Goal: Task Accomplishment & Management: Manage account settings

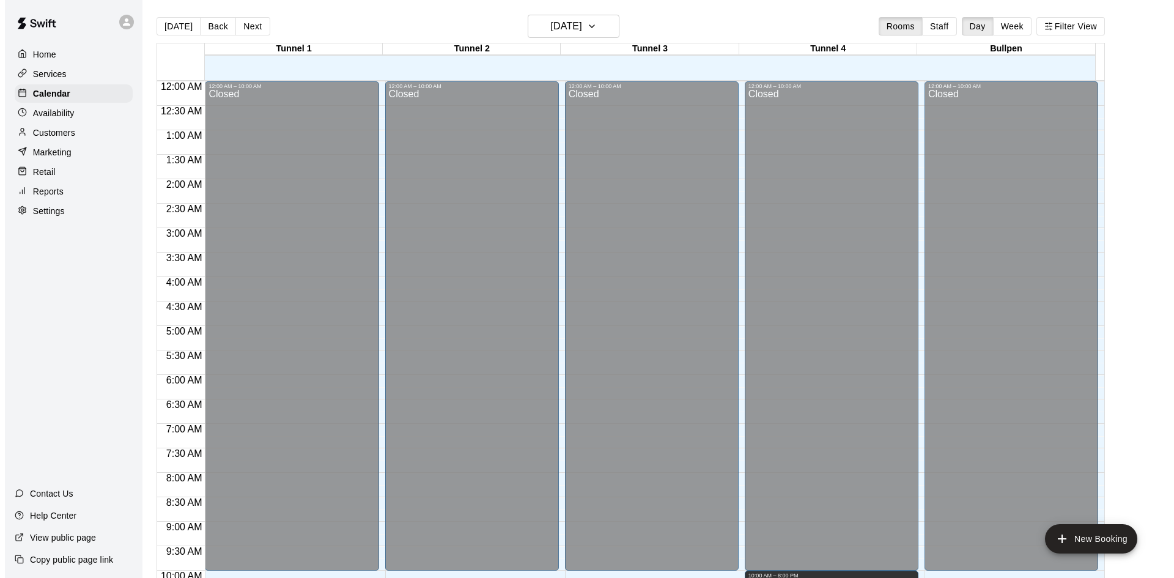
scroll to position [627, 0]
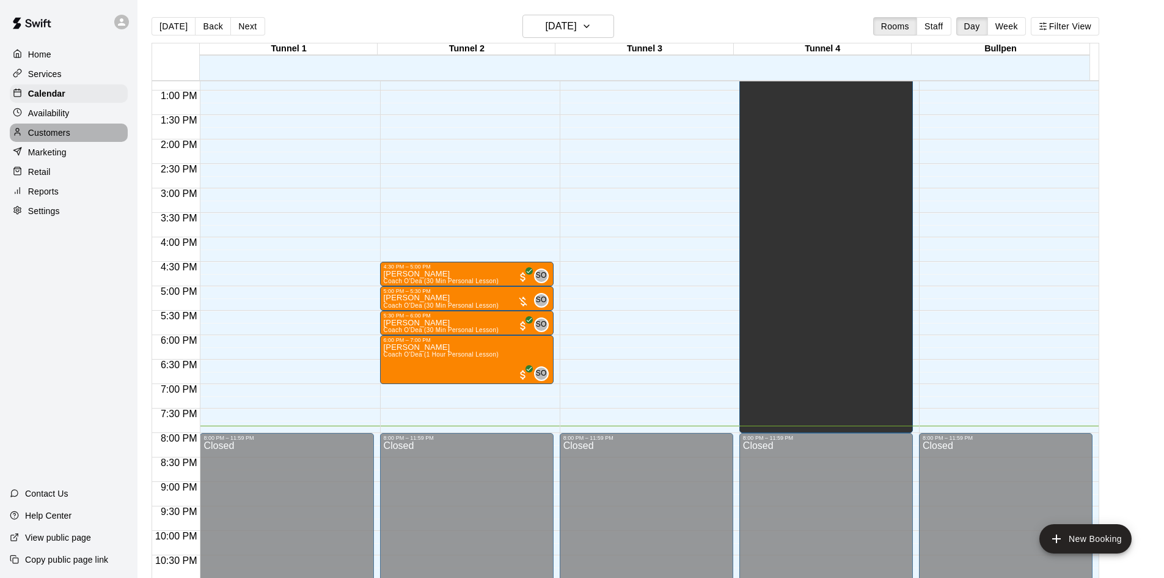
click at [51, 128] on div "Customers" at bounding box center [69, 132] width 118 height 18
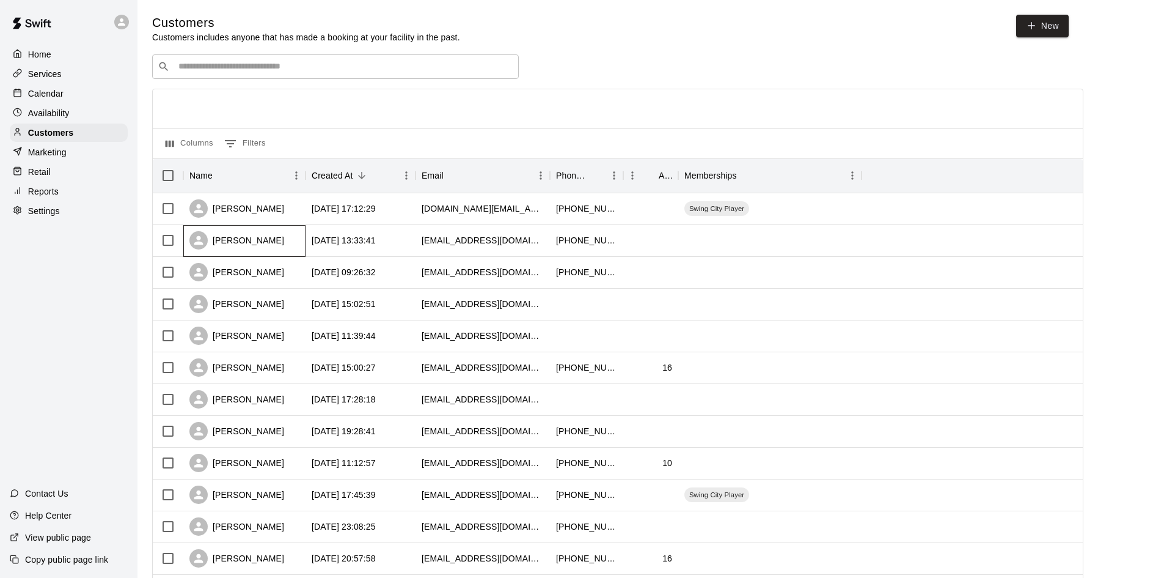
click at [215, 232] on div "[PERSON_NAME]" at bounding box center [244, 241] width 122 height 32
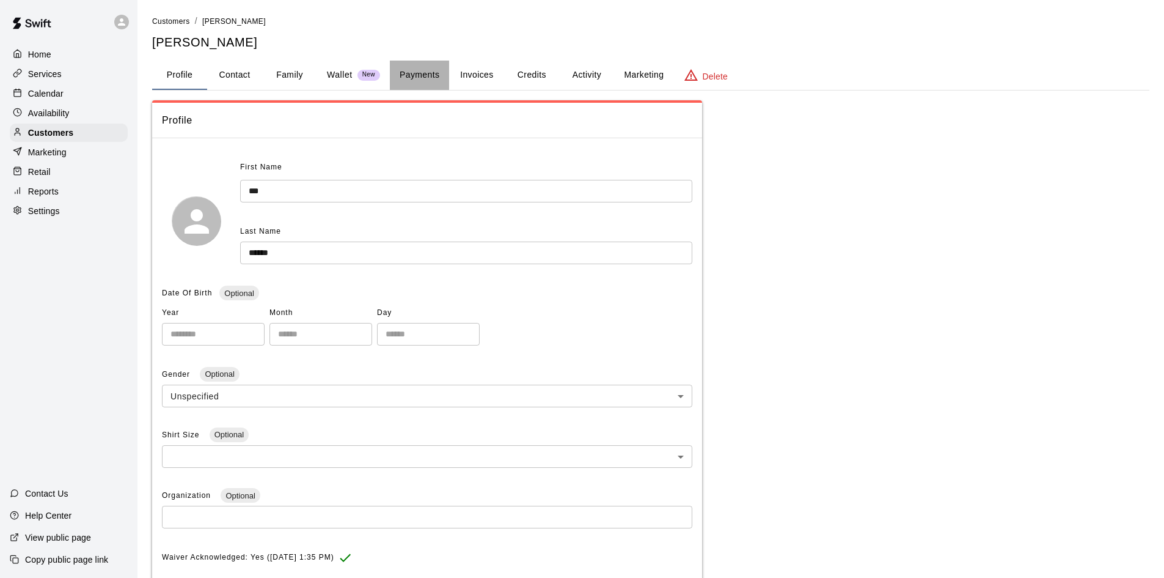
click at [428, 79] on button "Payments" at bounding box center [419, 75] width 59 height 29
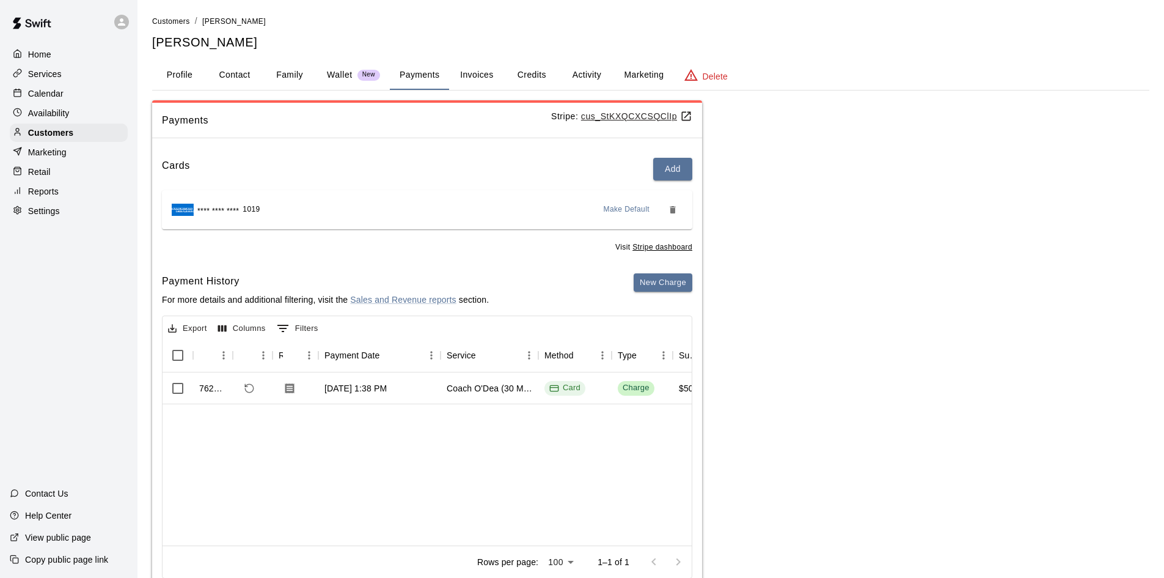
click at [482, 76] on button "Invoices" at bounding box center [476, 75] width 55 height 29
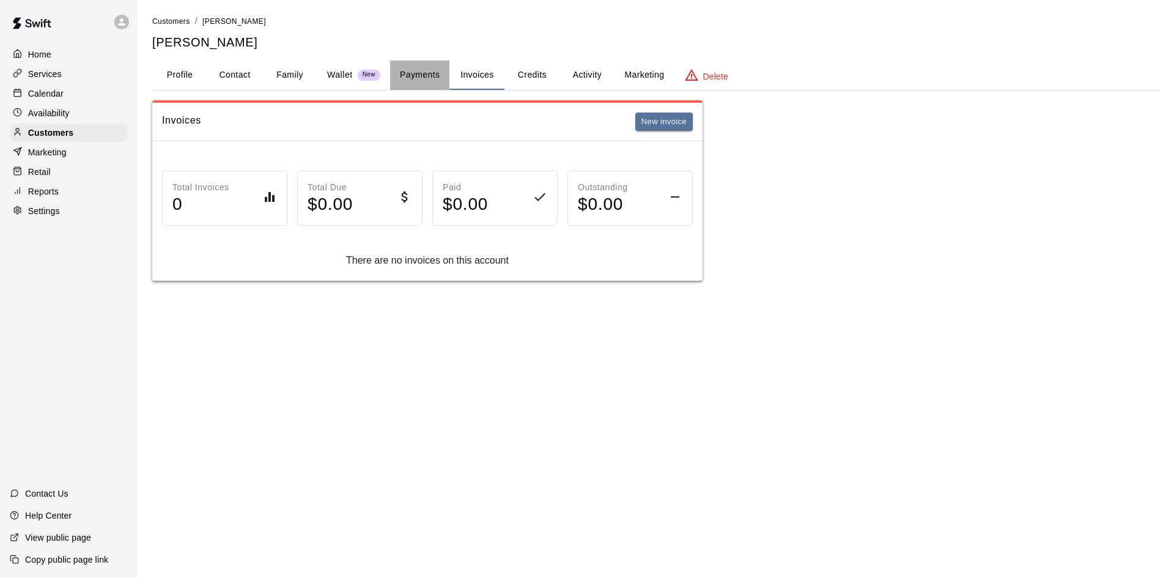
click at [395, 81] on button "Payments" at bounding box center [419, 75] width 59 height 29
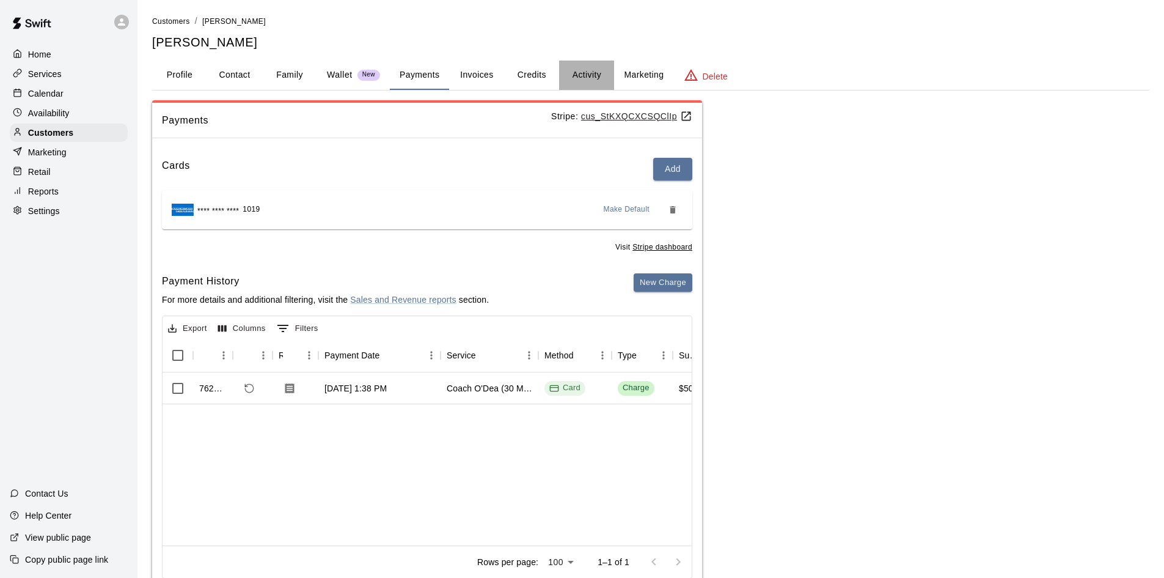
click at [595, 73] on button "Activity" at bounding box center [586, 75] width 55 height 29
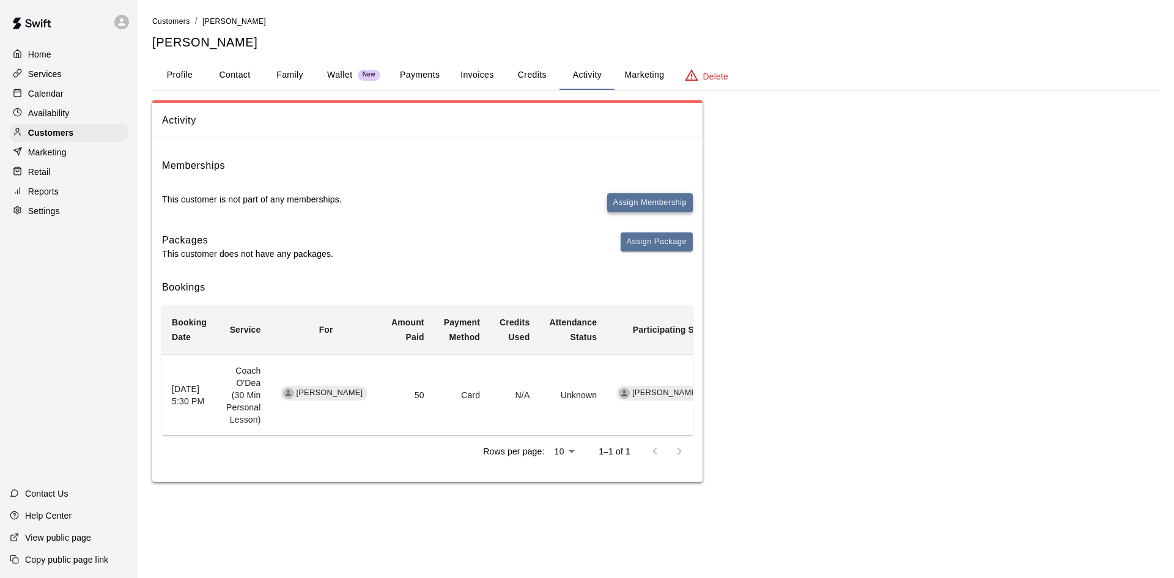
click at [630, 200] on button "Assign Membership" at bounding box center [650, 202] width 86 height 19
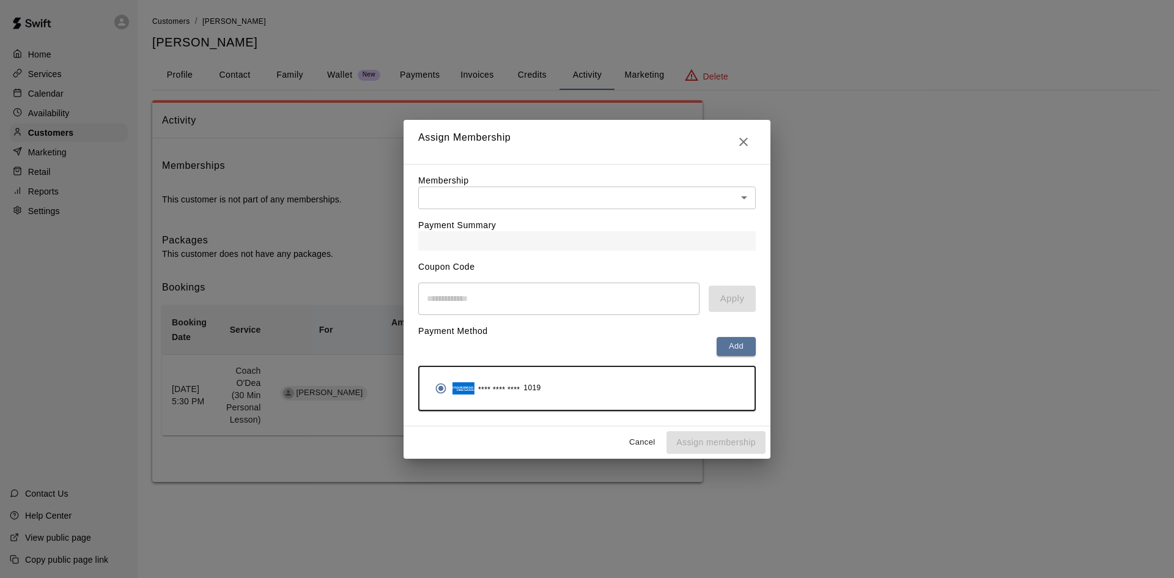
click at [575, 209] on div "Payment Summary" at bounding box center [586, 230] width 337 height 42
click at [570, 199] on body "Home Services Calendar Availability Customers Marketing Retail Reports Settings…" at bounding box center [587, 253] width 1174 height 506
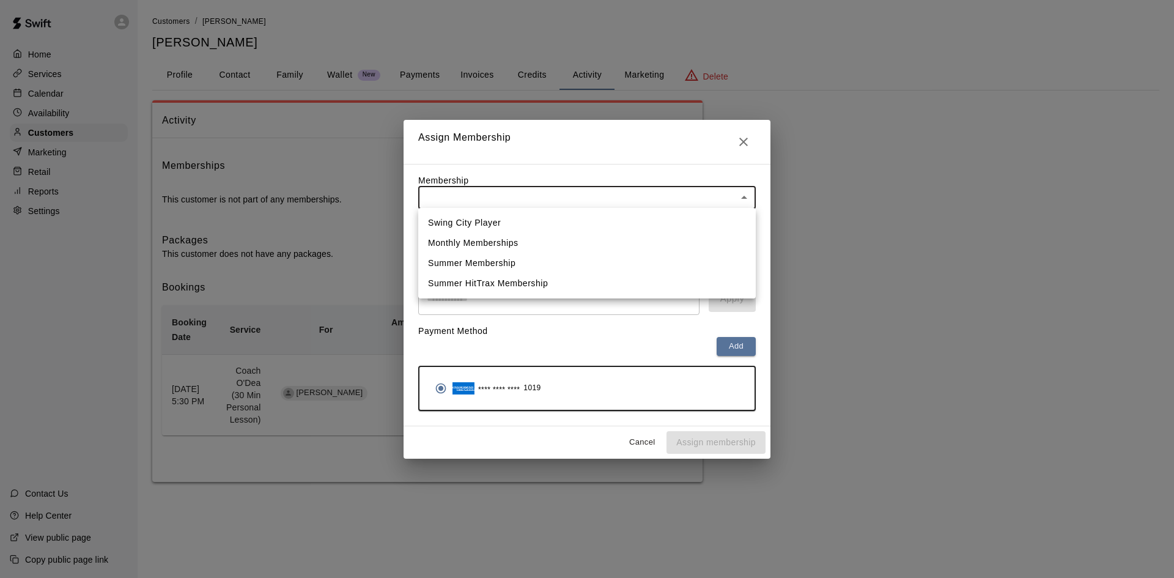
click at [523, 222] on li "Swing City Player" at bounding box center [586, 223] width 337 height 20
type input "**********"
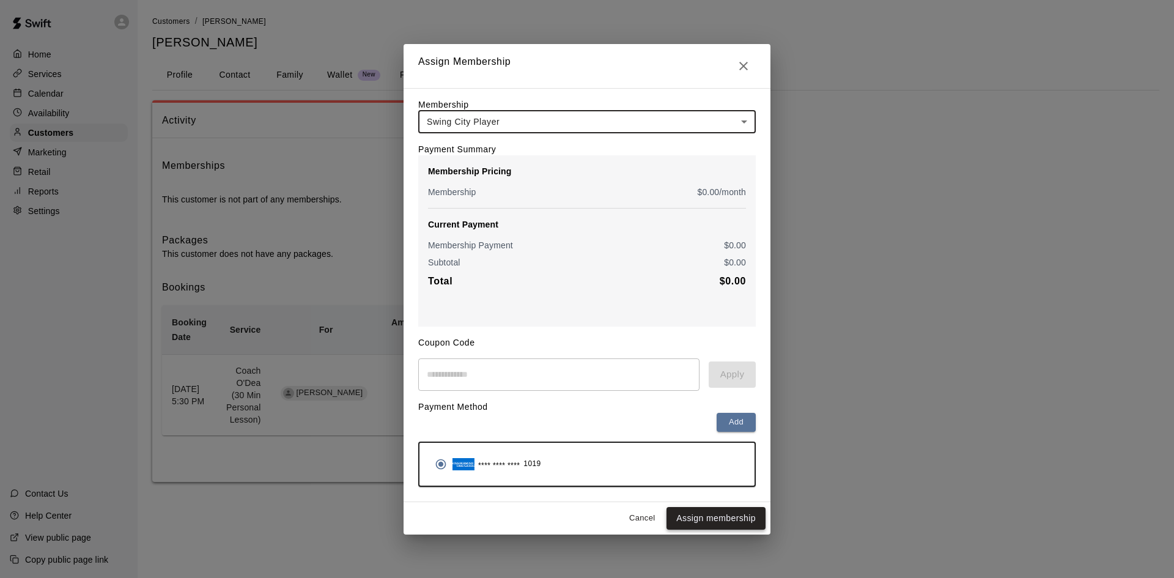
click at [737, 519] on button "Assign membership" at bounding box center [715, 518] width 99 height 23
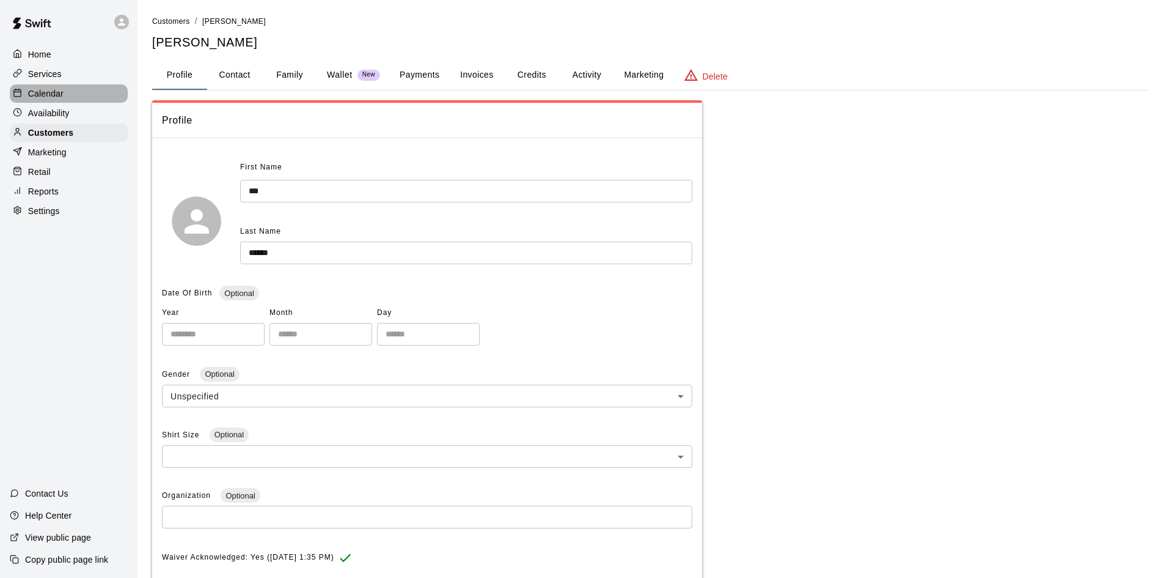
click at [57, 89] on p "Calendar" at bounding box center [45, 93] width 35 height 12
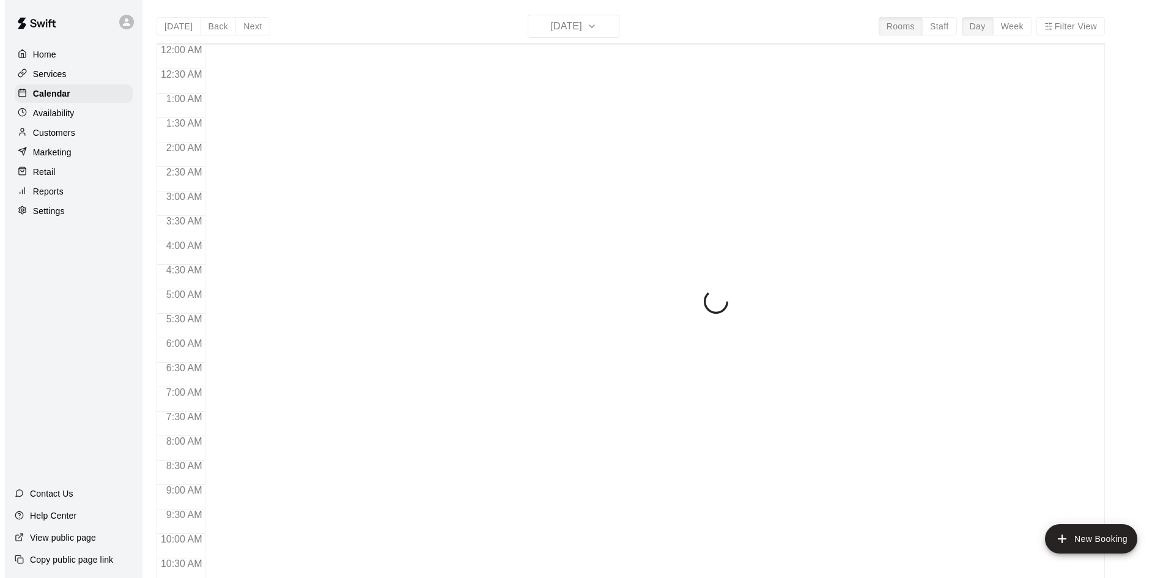
scroll to position [627, 0]
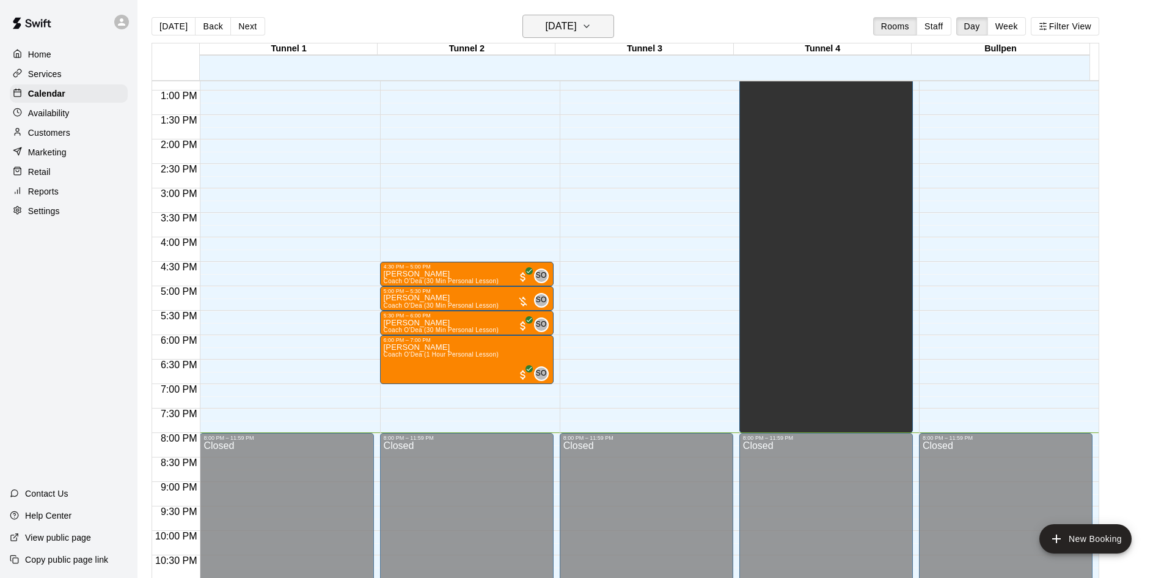
click at [546, 29] on h6 "[DATE]" at bounding box center [561, 26] width 31 height 17
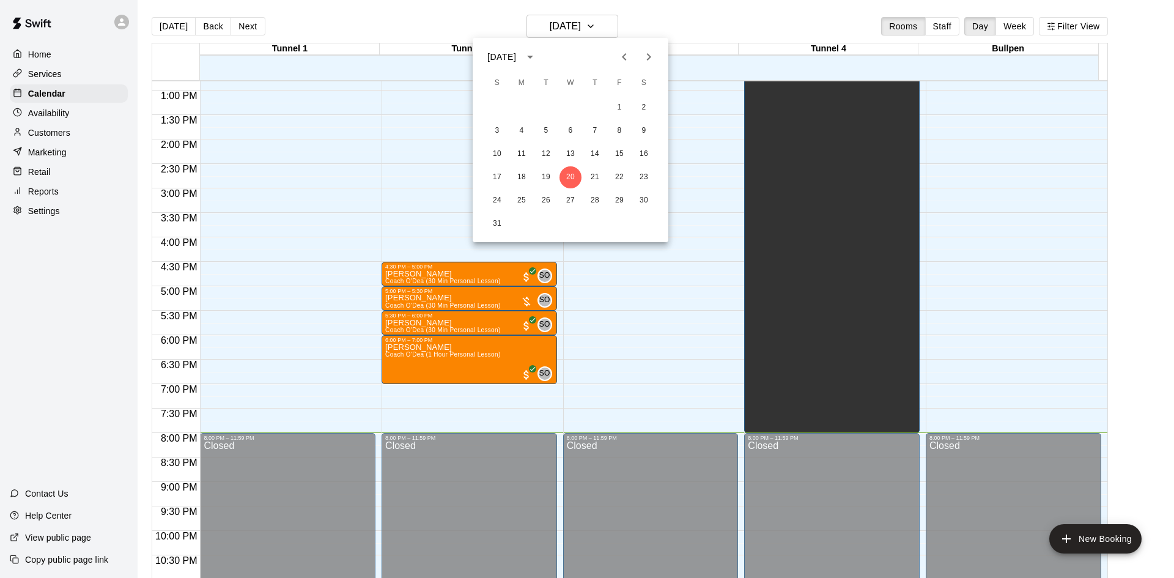
click at [520, 53] on div "August 2025" at bounding box center [503, 57] width 32 height 13
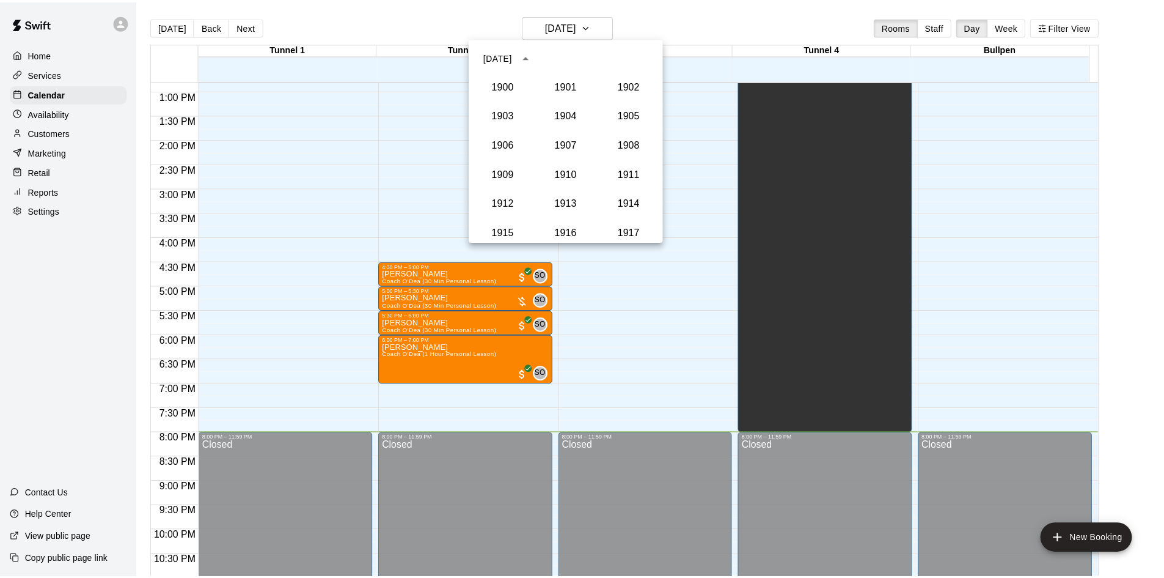
scroll to position [1132, 0]
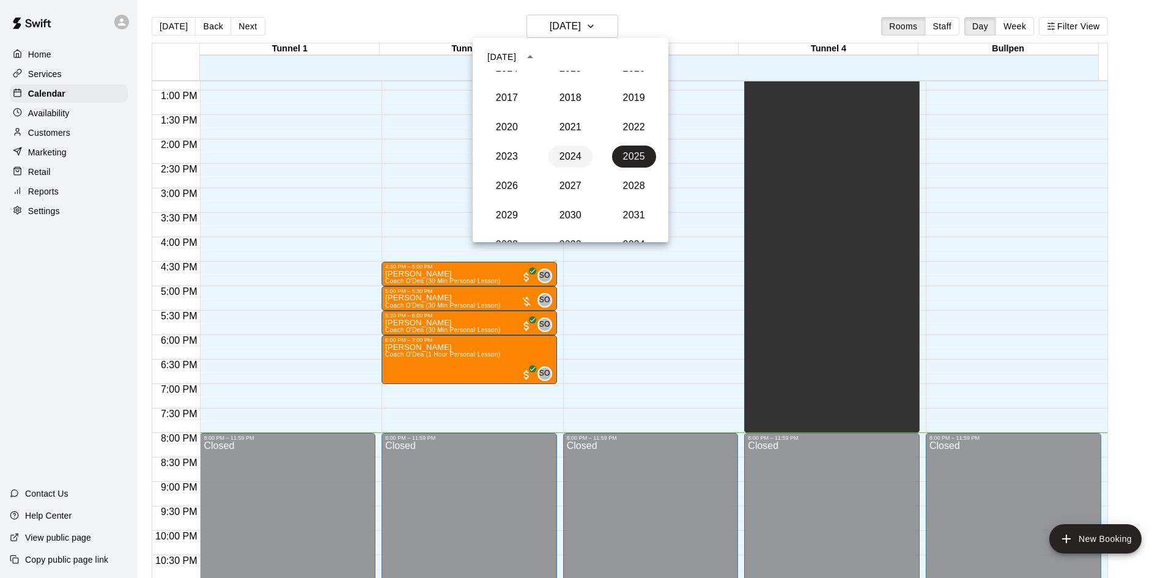
click at [576, 153] on button "2024" at bounding box center [570, 156] width 44 height 22
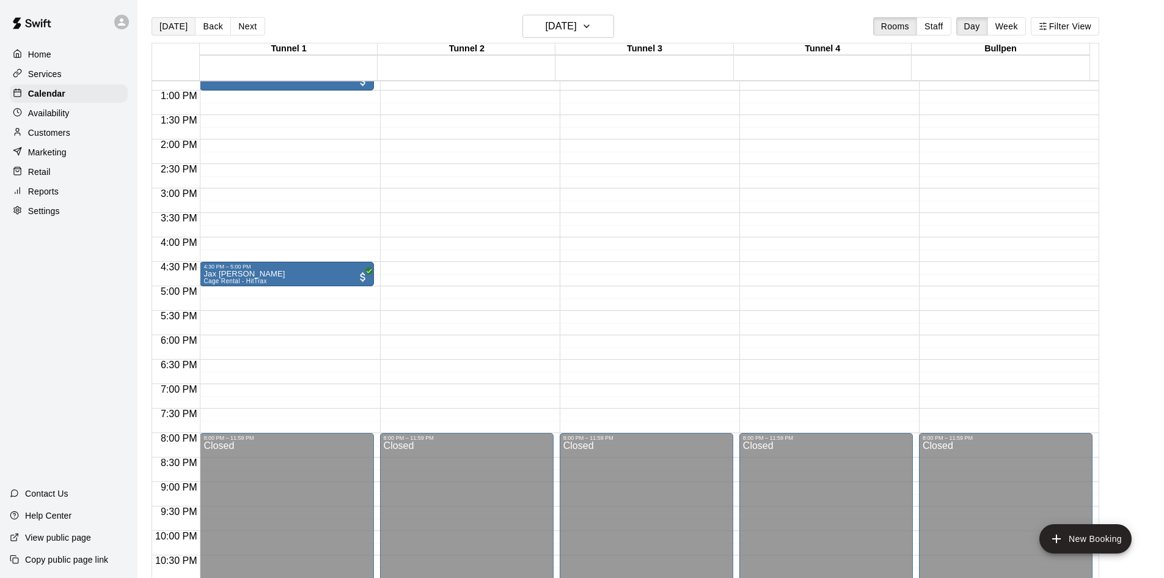
click at [167, 32] on button "[DATE]" at bounding box center [174, 26] width 44 height 18
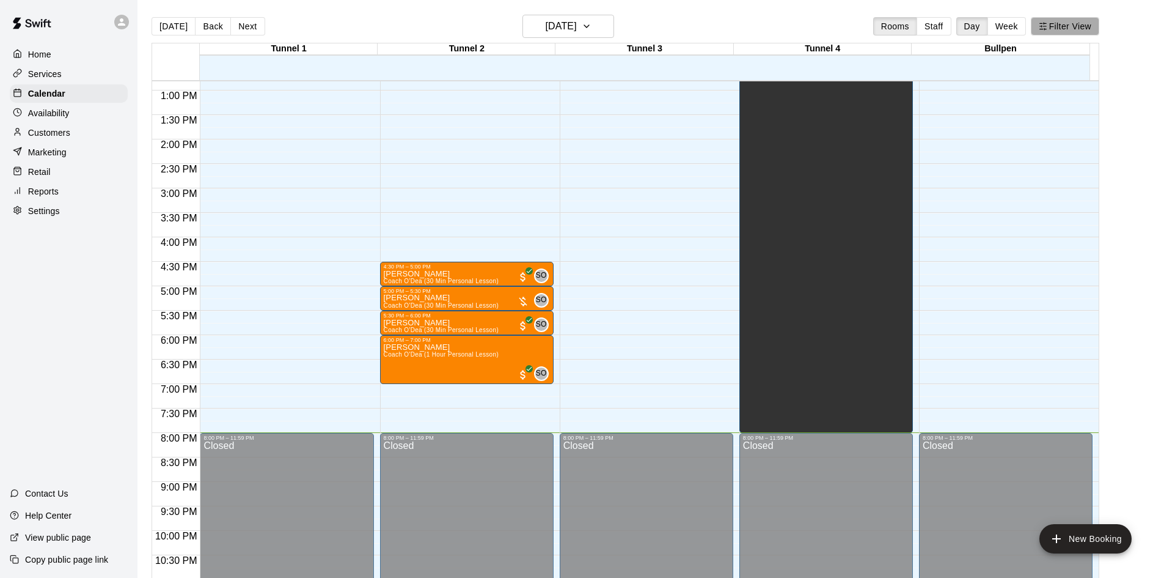
click at [1048, 28] on icon "button" at bounding box center [1043, 26] width 9 height 9
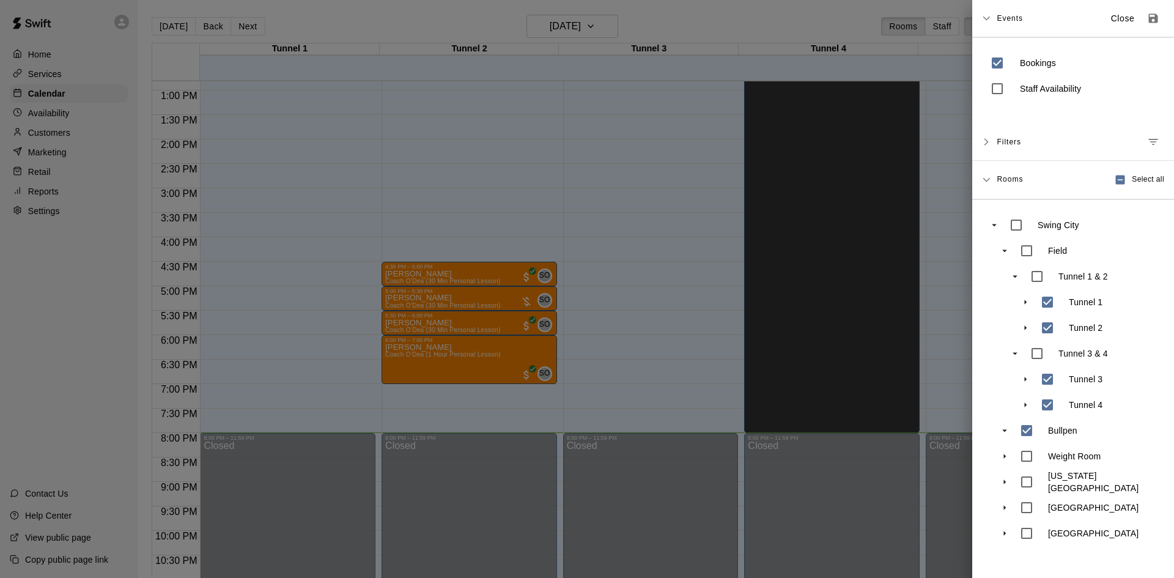
click at [780, 21] on div at bounding box center [587, 289] width 1174 height 578
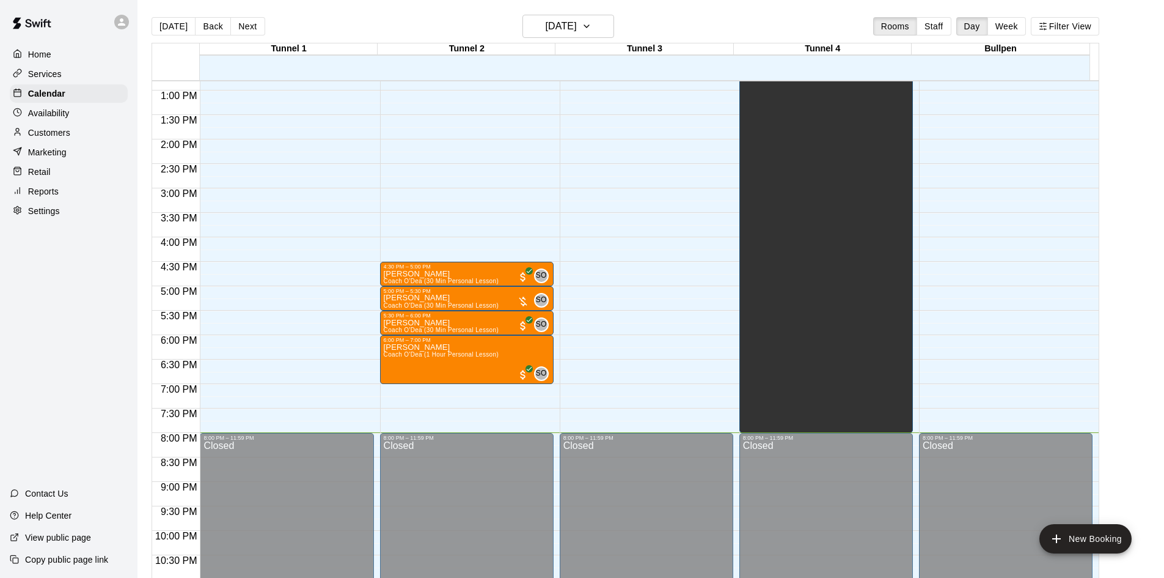
click at [497, 29] on div "Today Back Next Wednesday Aug 20 Rooms Staff Day Week Filter View" at bounding box center [626, 29] width 948 height 28
click at [546, 24] on h6 "[DATE]" at bounding box center [561, 26] width 31 height 17
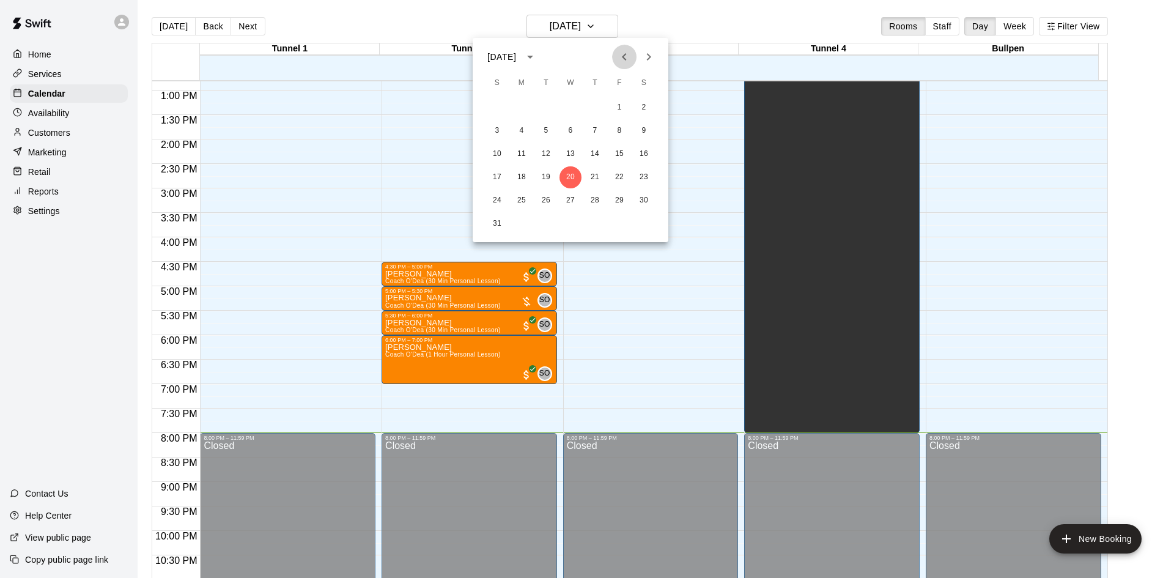
click at [617, 56] on icon "Previous month" at bounding box center [624, 57] width 15 height 15
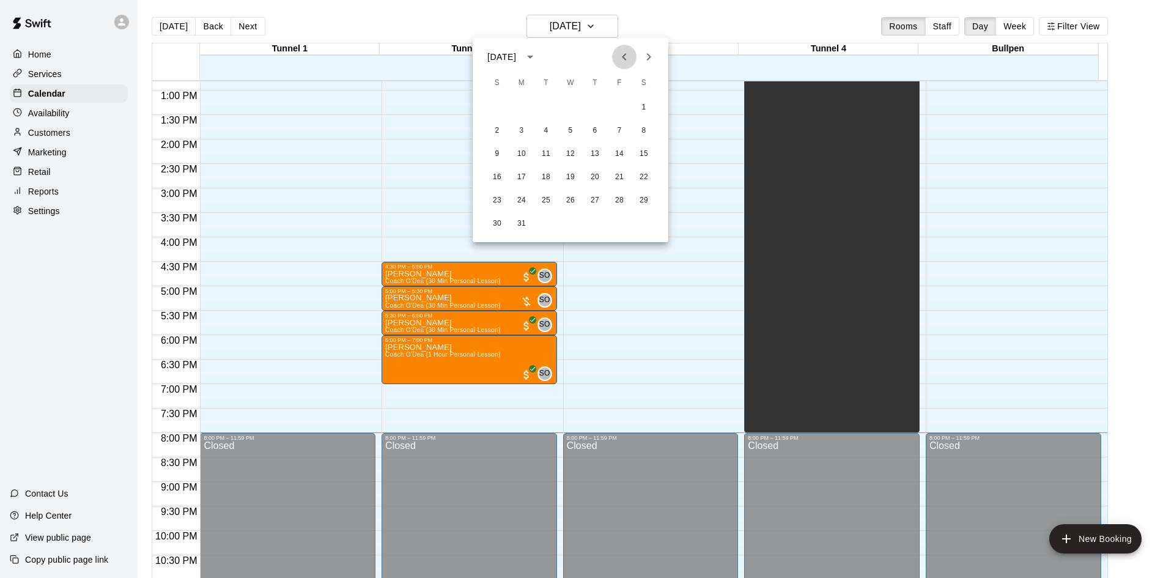
click at [617, 56] on icon "Previous month" at bounding box center [624, 57] width 15 height 15
click at [644, 56] on icon "Next month" at bounding box center [648, 57] width 15 height 15
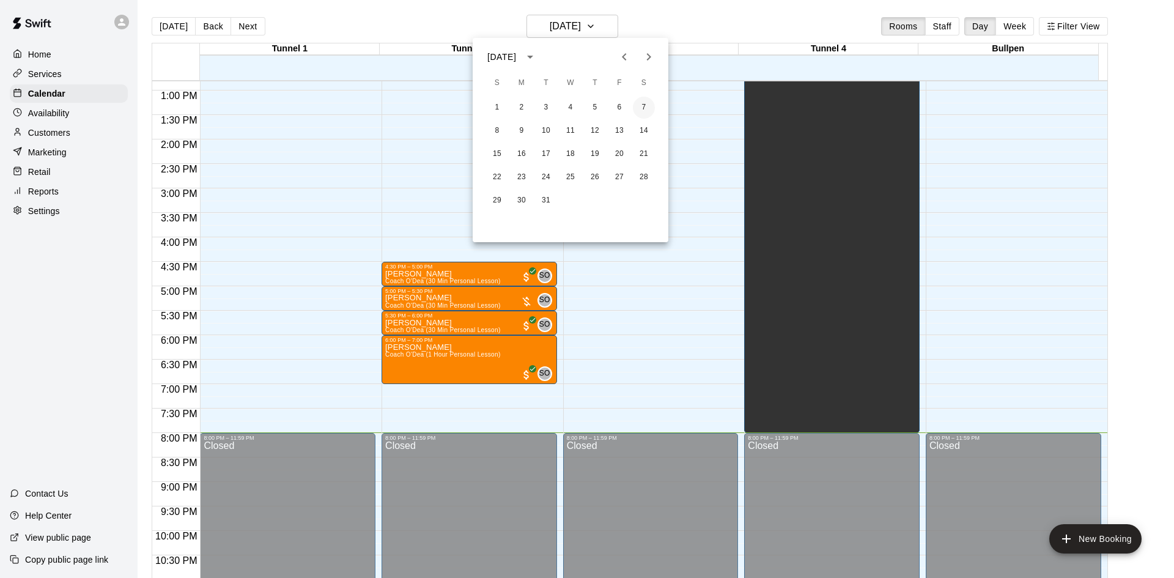
click at [639, 104] on button "7" at bounding box center [644, 108] width 22 height 22
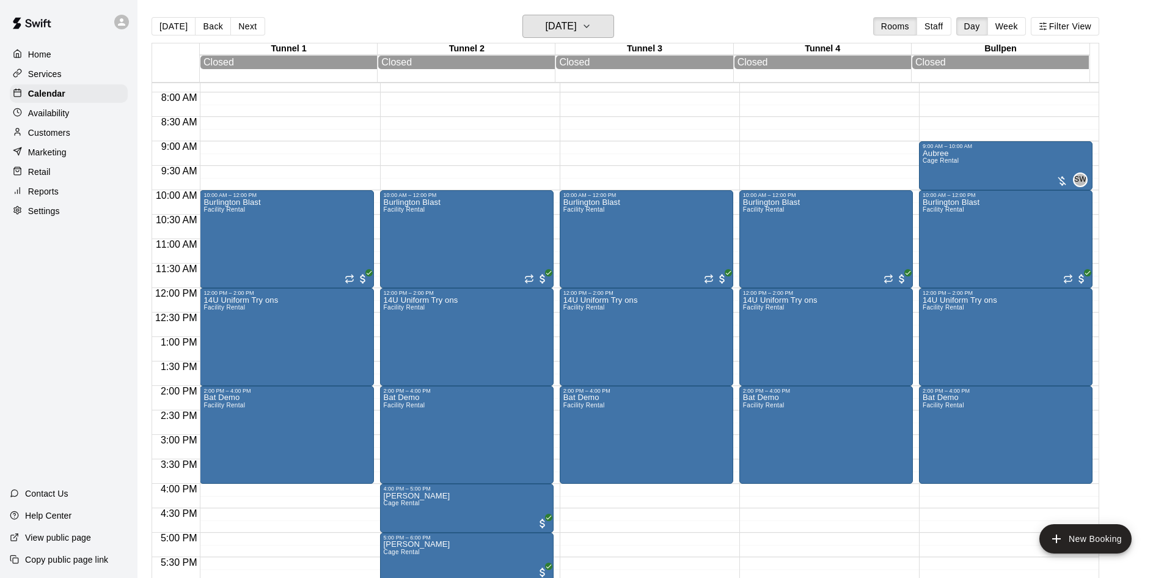
scroll to position [443, 0]
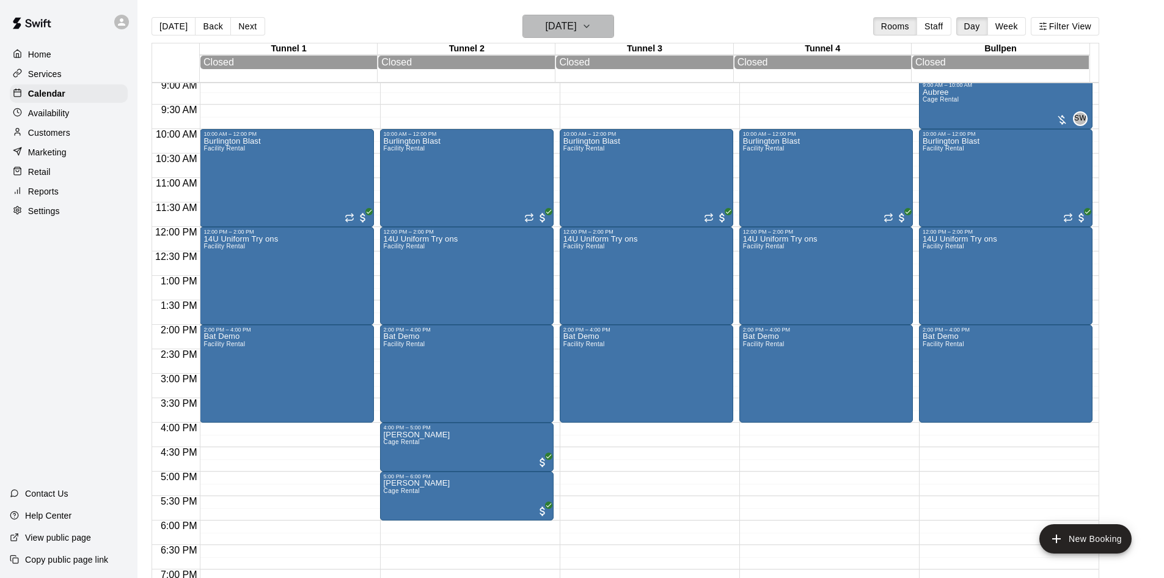
click at [577, 32] on h6 "Saturday Dec 07" at bounding box center [561, 26] width 31 height 17
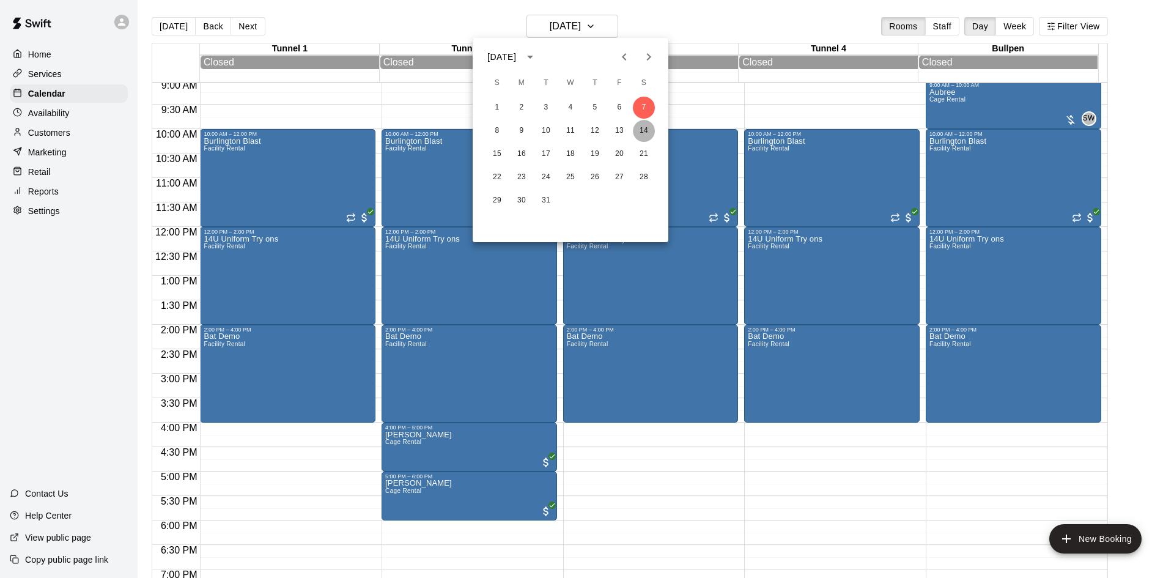
click at [639, 123] on button "14" at bounding box center [644, 131] width 22 height 22
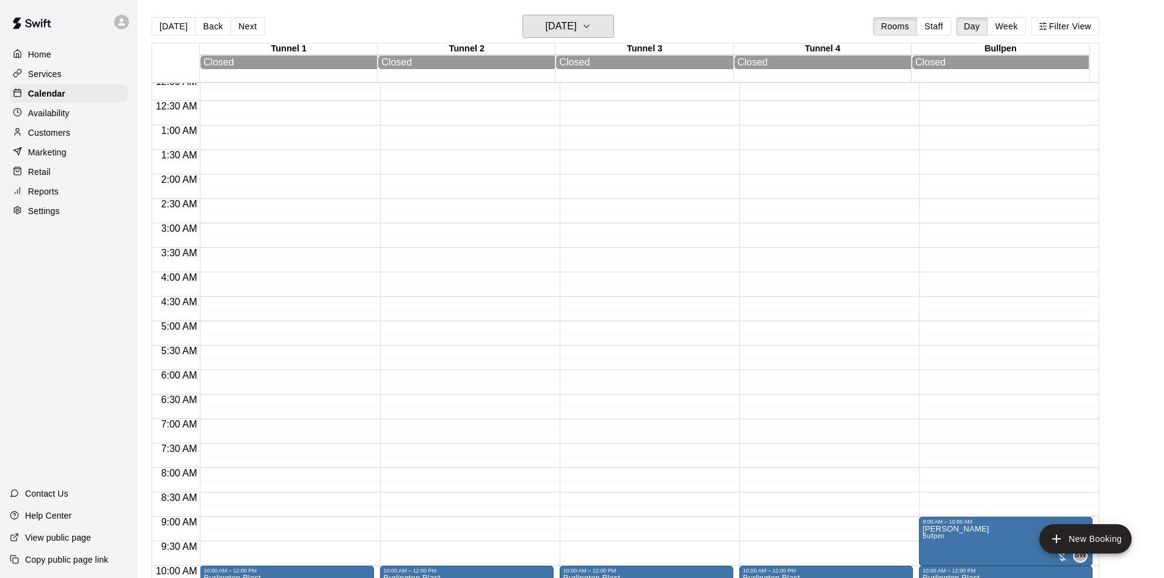
scroll to position [0, 0]
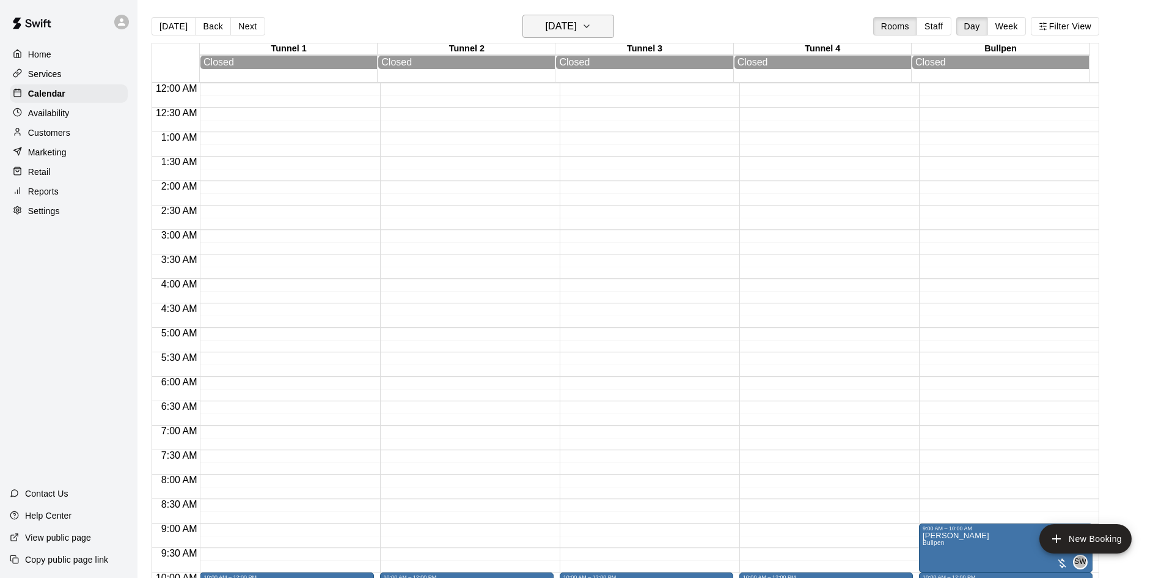
click at [577, 29] on h6 "Saturday Dec 14" at bounding box center [561, 26] width 31 height 17
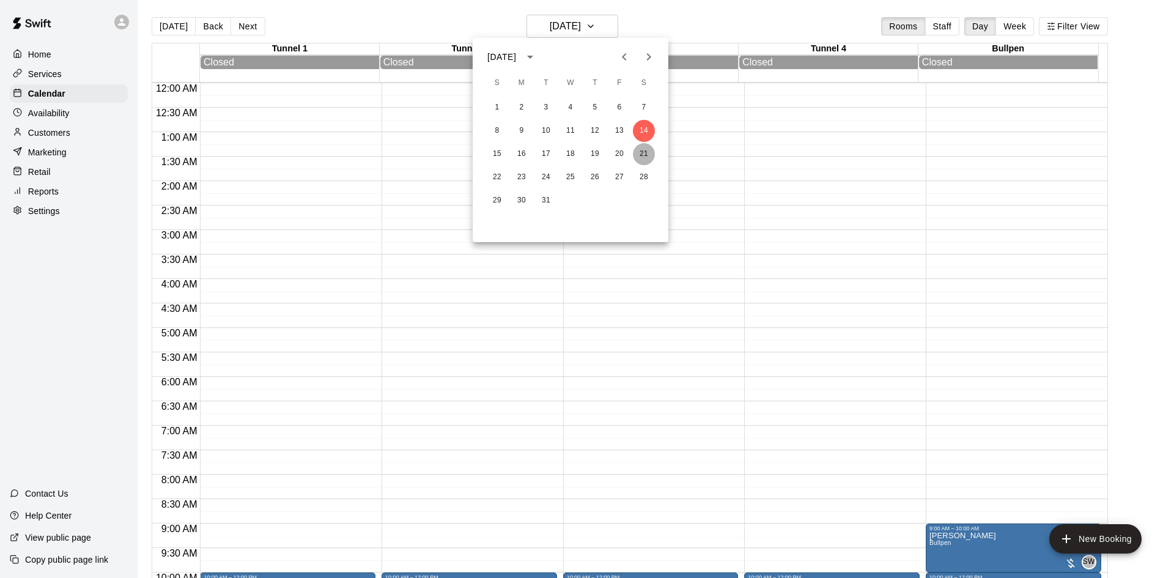
click at [645, 148] on button "21" at bounding box center [644, 154] width 22 height 22
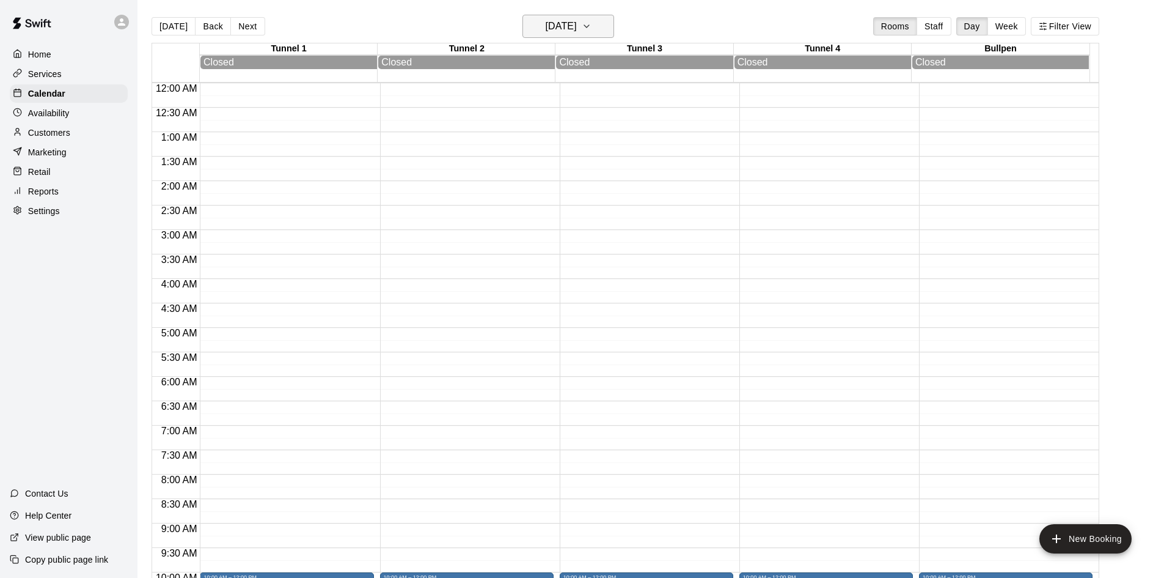
click at [577, 26] on h6 "Saturday Dec 21" at bounding box center [561, 26] width 31 height 17
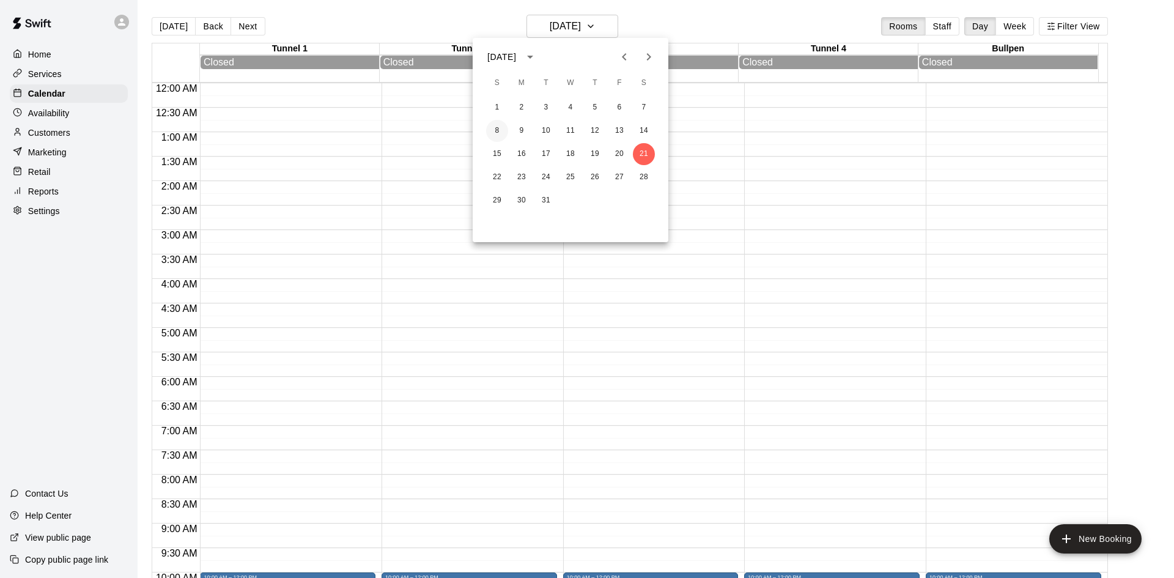
click at [499, 127] on button "8" at bounding box center [497, 131] width 22 height 22
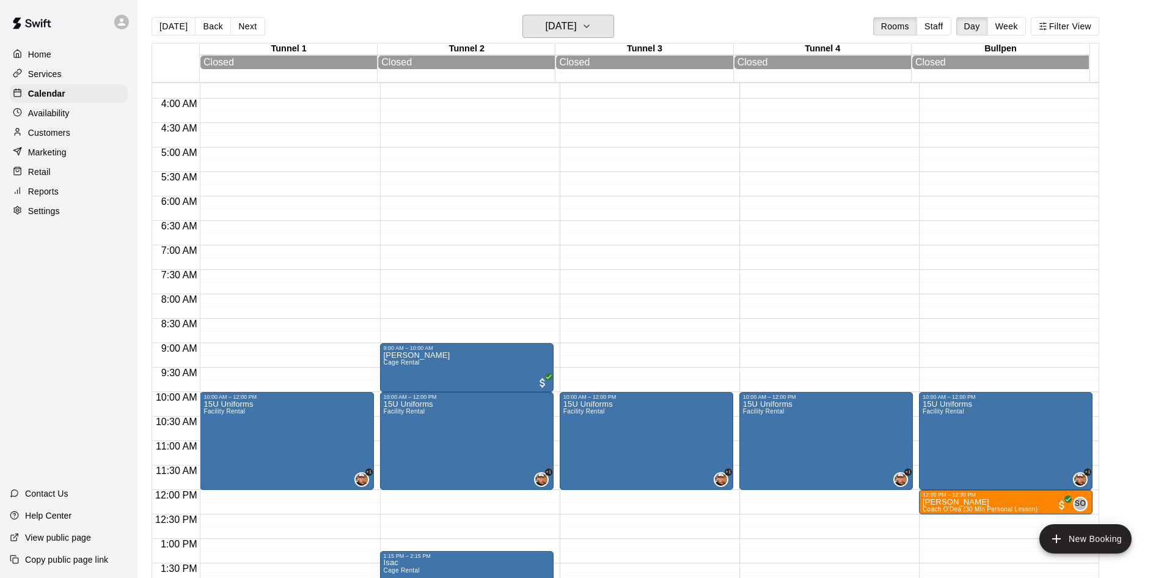
scroll to position [179, 0]
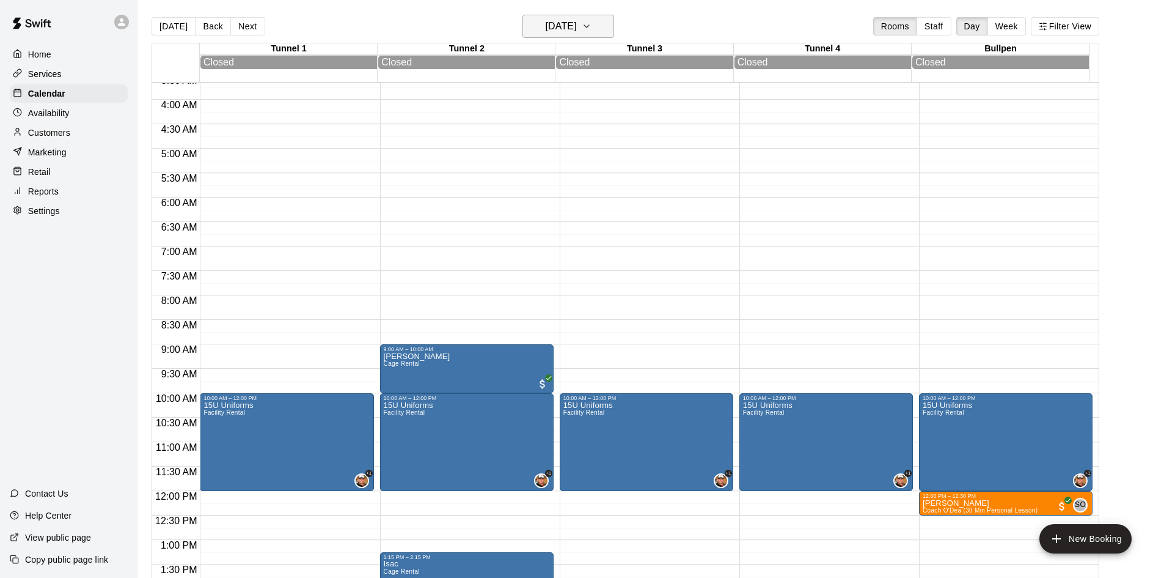
click at [563, 23] on h6 "Sunday Dec 08" at bounding box center [561, 26] width 31 height 17
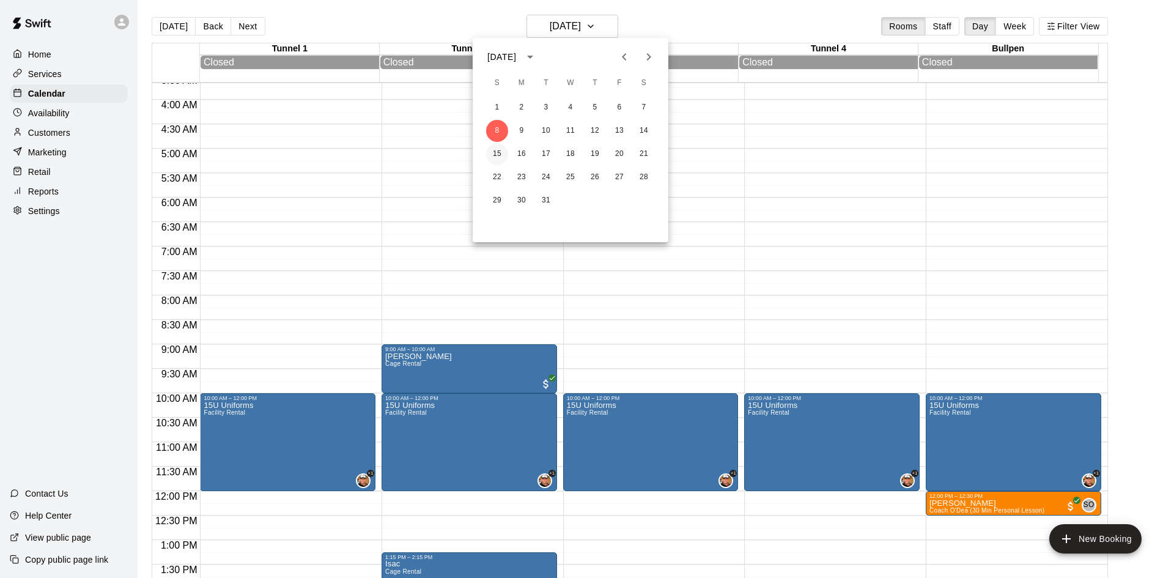
click at [491, 155] on button "15" at bounding box center [497, 154] width 22 height 22
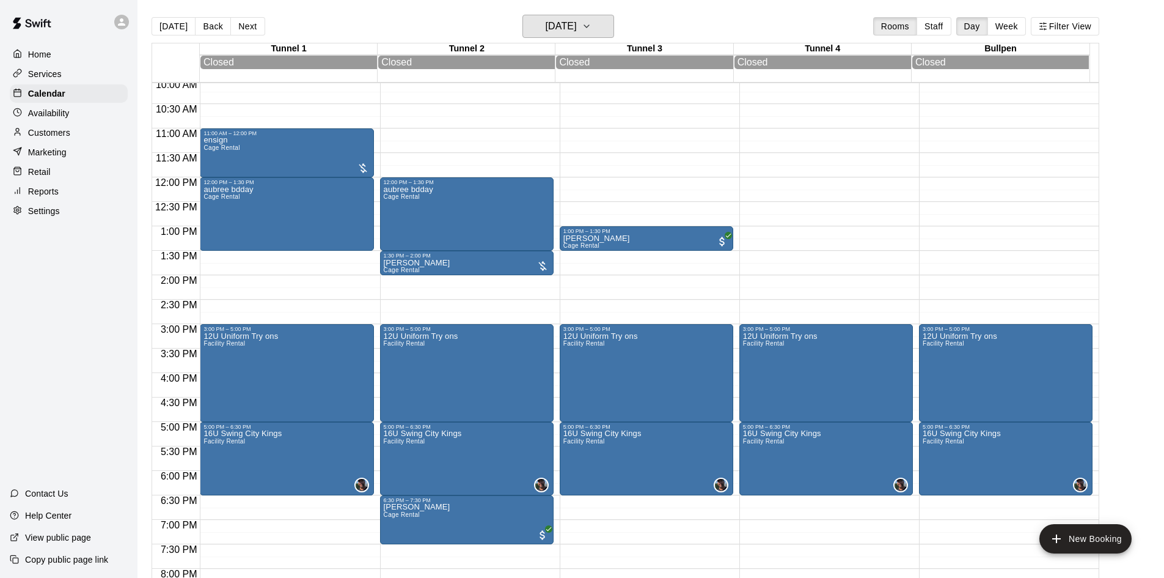
scroll to position [546, 0]
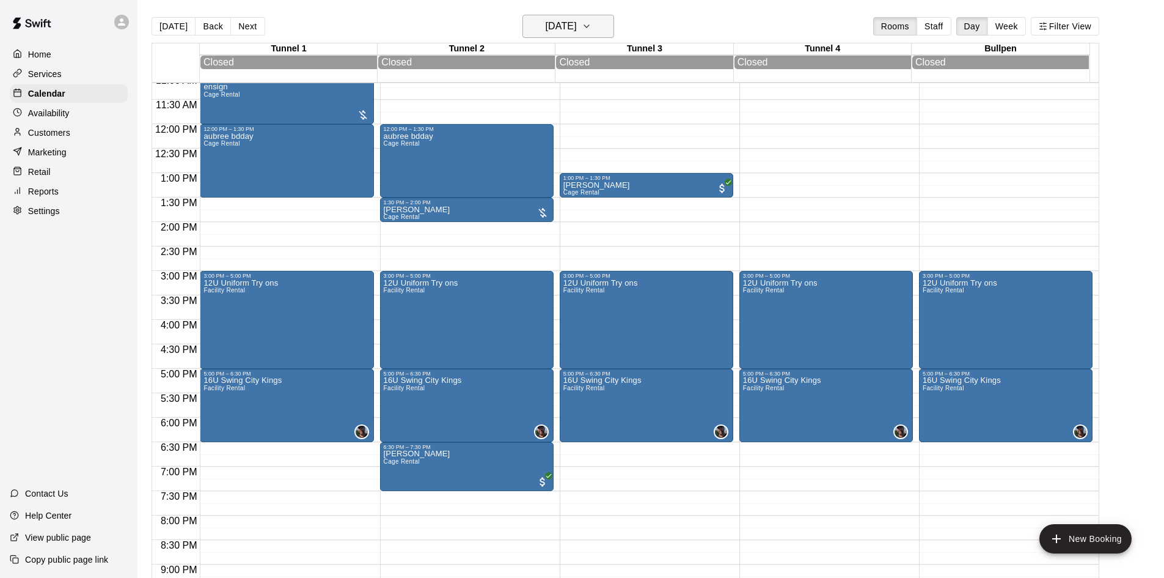
click at [577, 34] on h6 "Sunday Dec 15" at bounding box center [561, 26] width 31 height 17
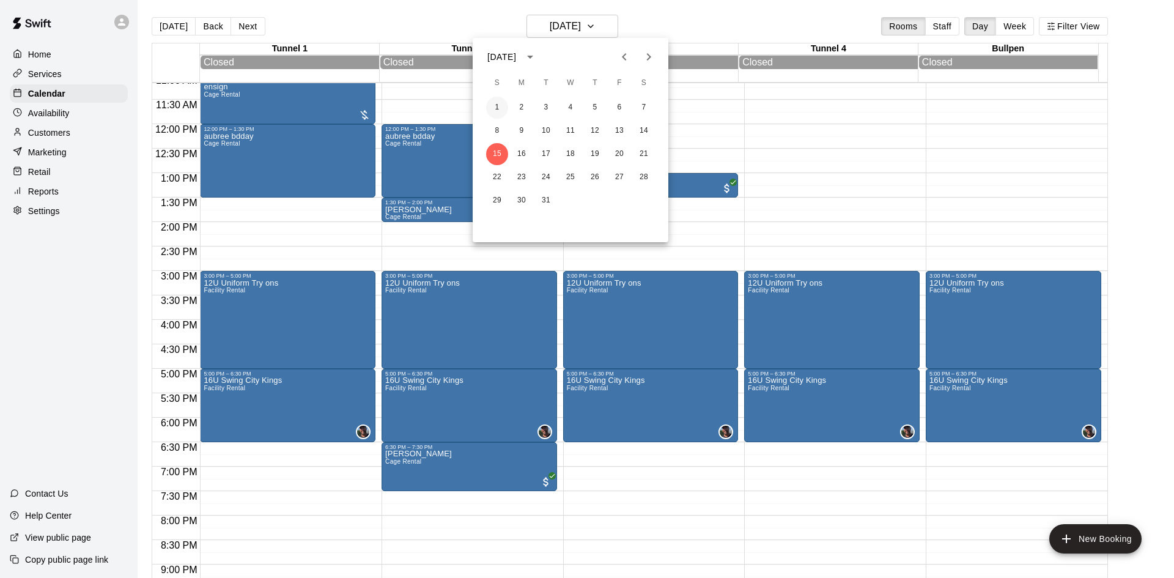
click at [493, 103] on button "1" at bounding box center [497, 108] width 22 height 22
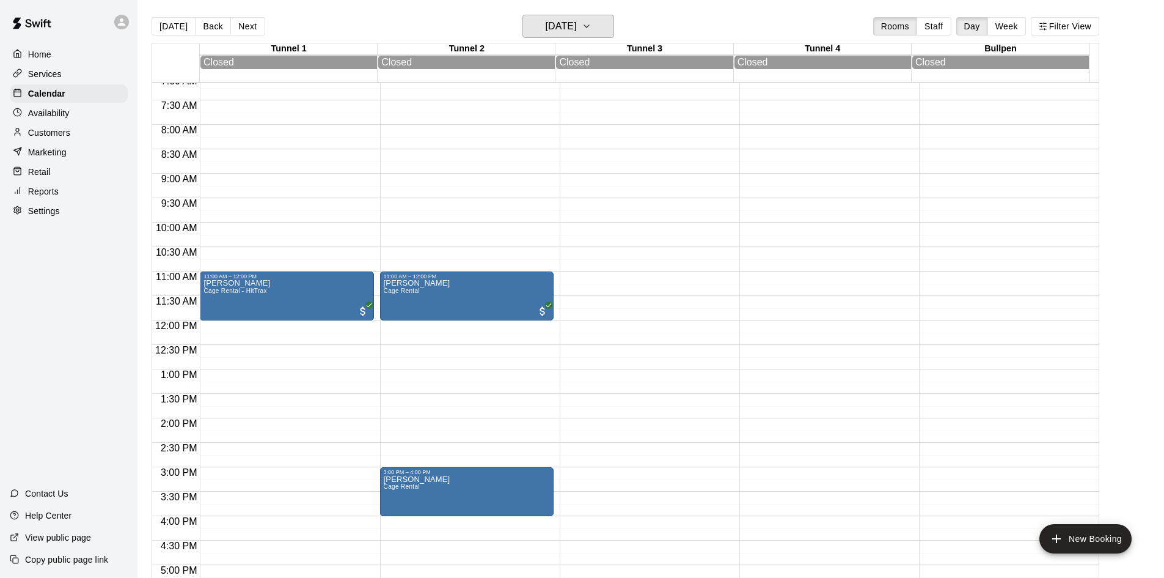
scroll to position [183, 0]
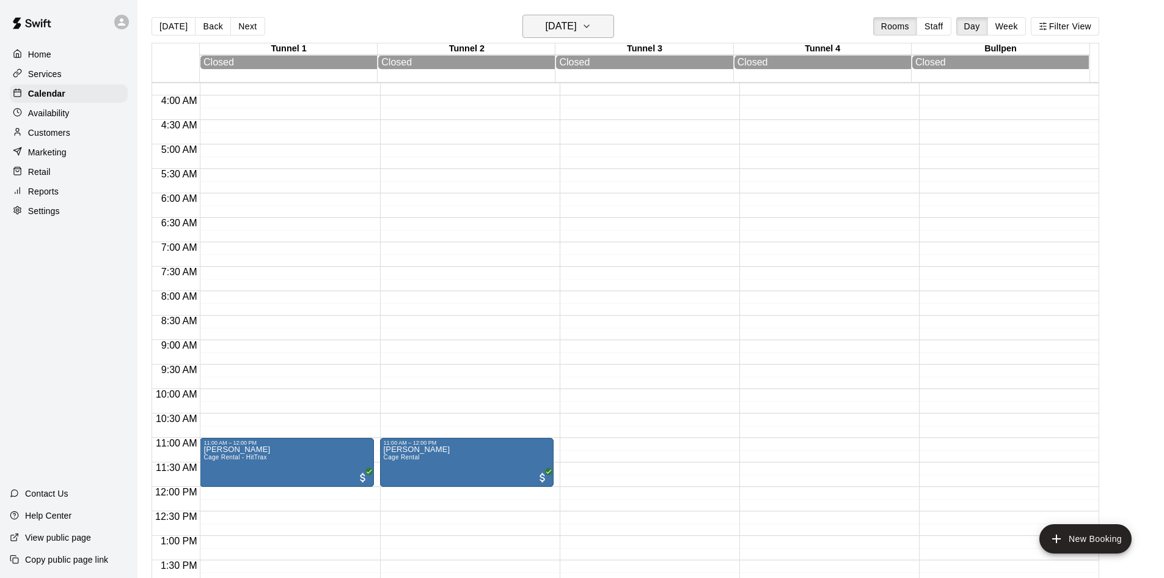
click at [575, 28] on h6 "Sunday Dec 01" at bounding box center [561, 26] width 31 height 17
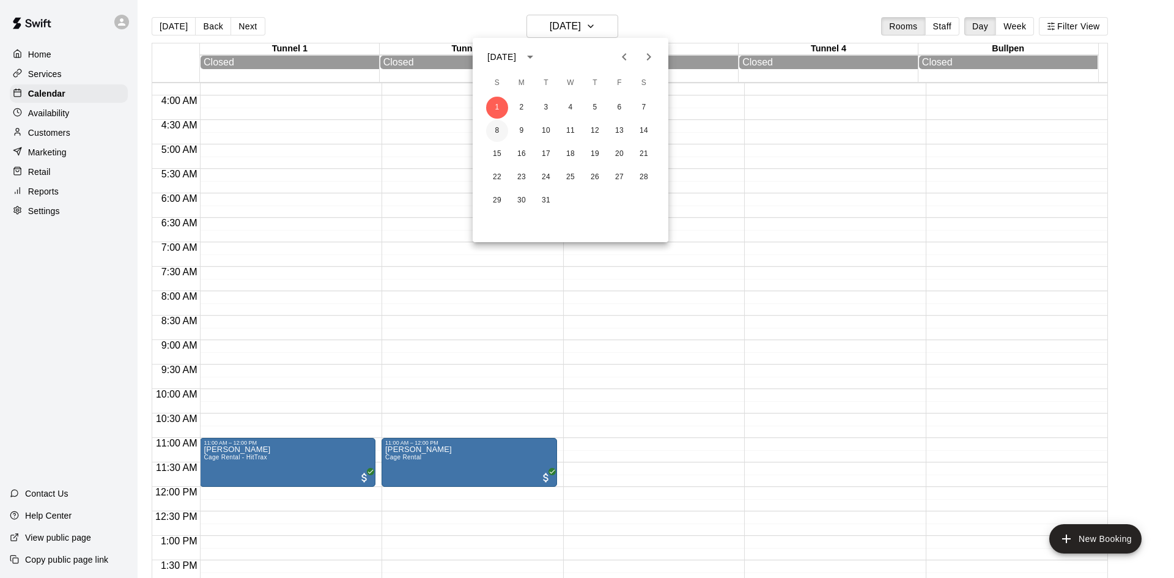
click at [498, 131] on button "8" at bounding box center [497, 131] width 22 height 22
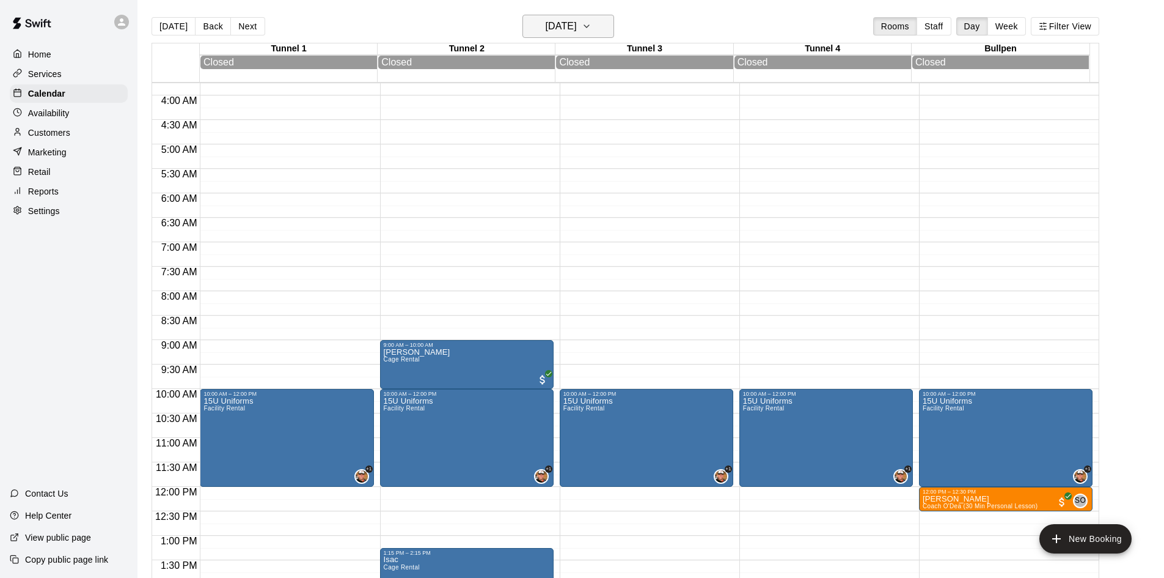
click at [576, 28] on h6 "Sunday Dec 08" at bounding box center [561, 26] width 31 height 17
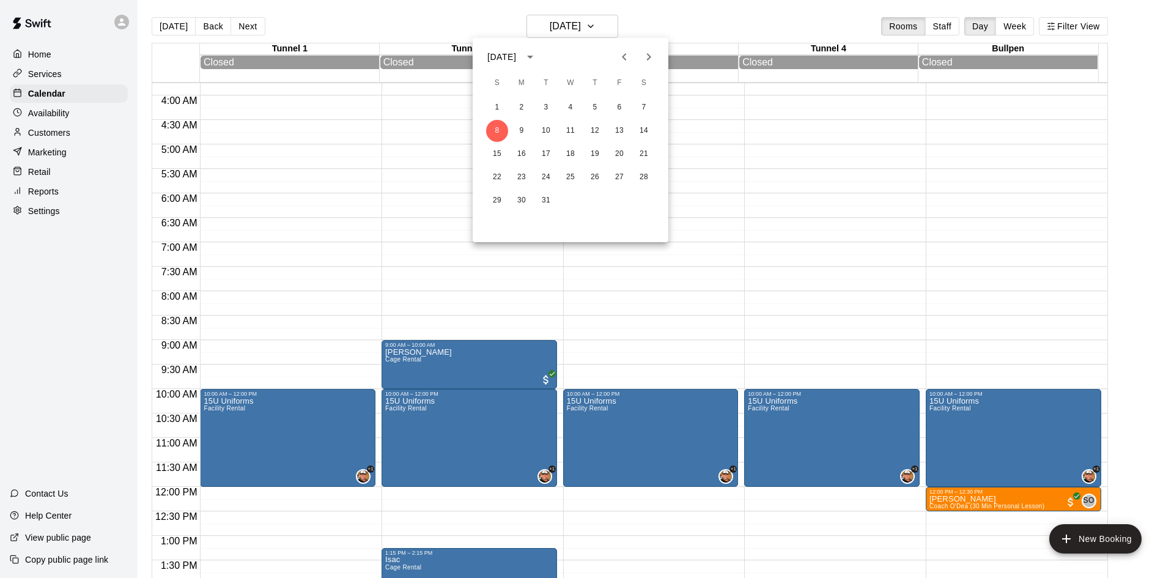
click at [703, 18] on div at bounding box center [587, 289] width 1174 height 578
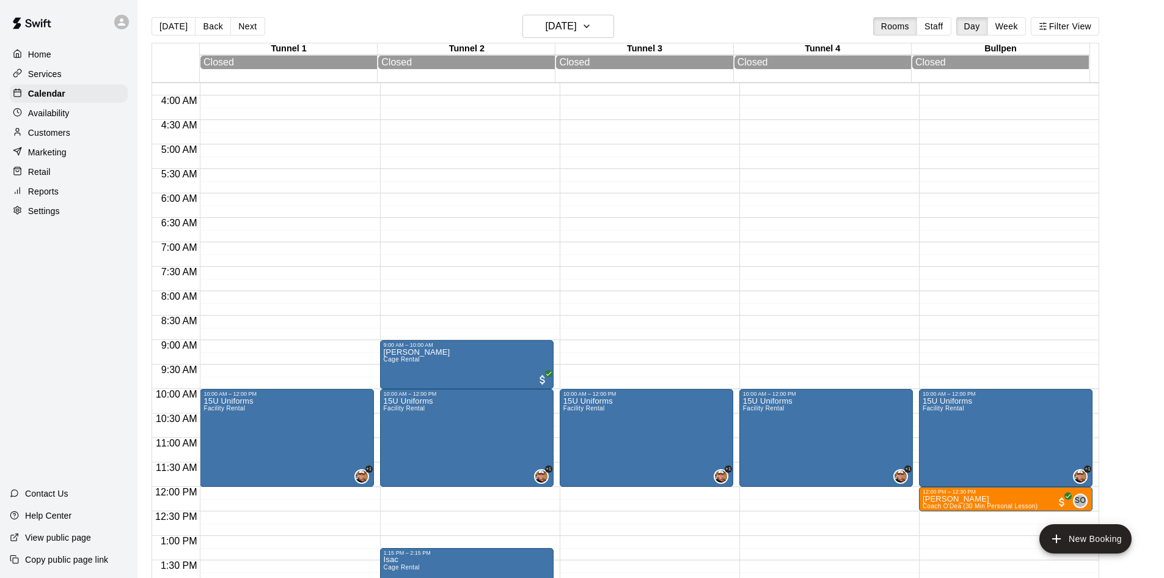
click at [421, 12] on main "Today Back Next Sunday Dec 08 Rooms Staff Day Week Filter View Tunnel 1 08 Sun …" at bounding box center [651, 298] width 1027 height 597
click at [737, 24] on div "Today Back Next Sunday Dec 08 Rooms Staff Day Week Filter View" at bounding box center [626, 29] width 948 height 28
